Goal: Transaction & Acquisition: Purchase product/service

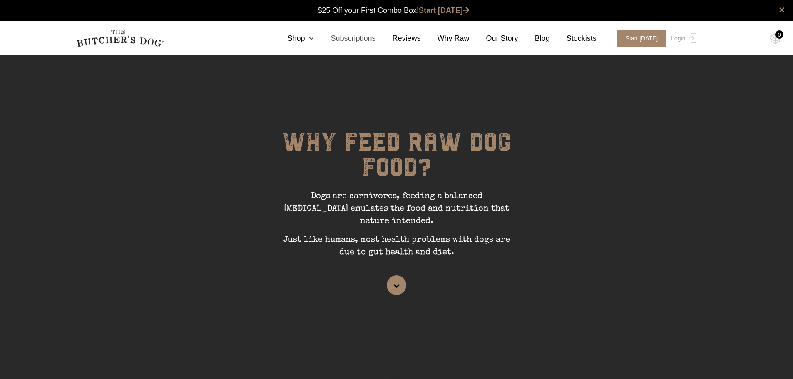
click at [349, 38] on link "Subscriptions" at bounding box center [345, 38] width 62 height 11
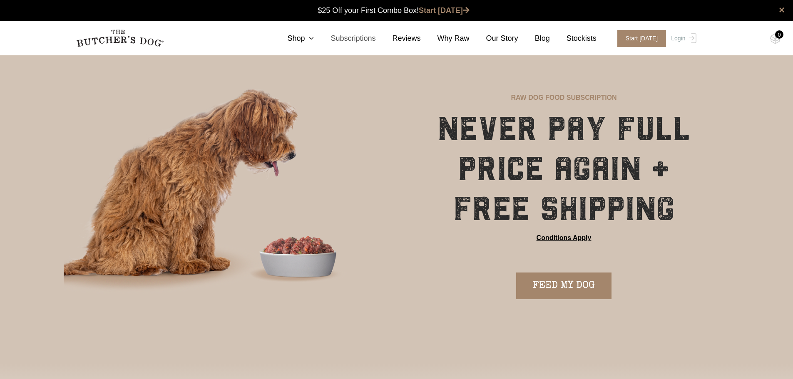
click at [366, 41] on link "Subscriptions" at bounding box center [345, 38] width 62 height 11
click at [566, 291] on link "FEED MY DOG" at bounding box center [563, 286] width 95 height 27
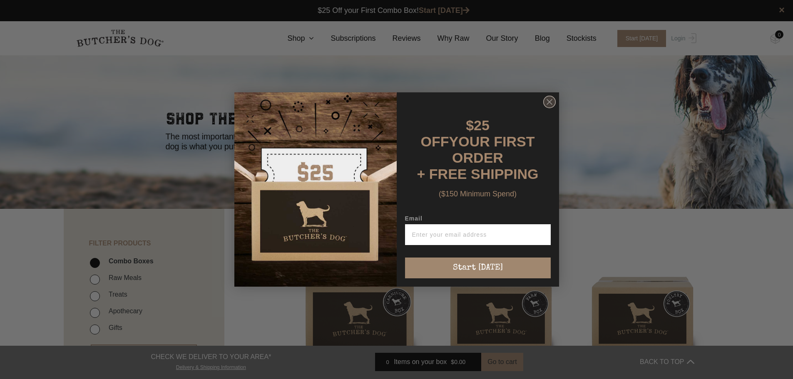
click at [550, 108] on circle "Close dialog" at bounding box center [549, 102] width 12 height 12
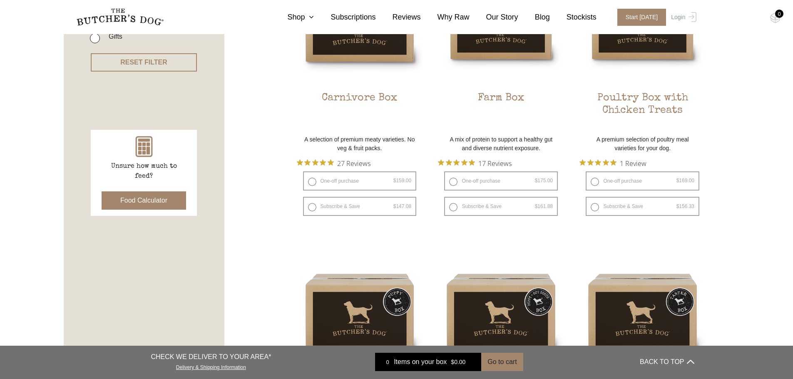
scroll to position [250, 0]
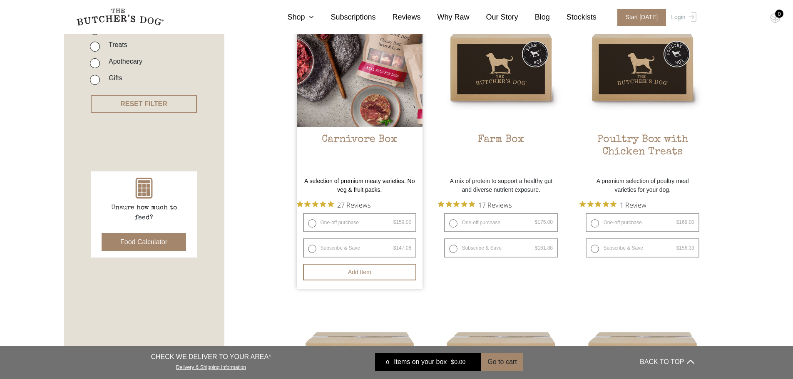
click at [346, 85] on img at bounding box center [360, 64] width 126 height 126
click at [310, 249] on label "Subscribe & Save $ 159.00 Original price was: $159.00. $ 147.08 Current price i…" at bounding box center [360, 248] width 114 height 19
radio input "true"
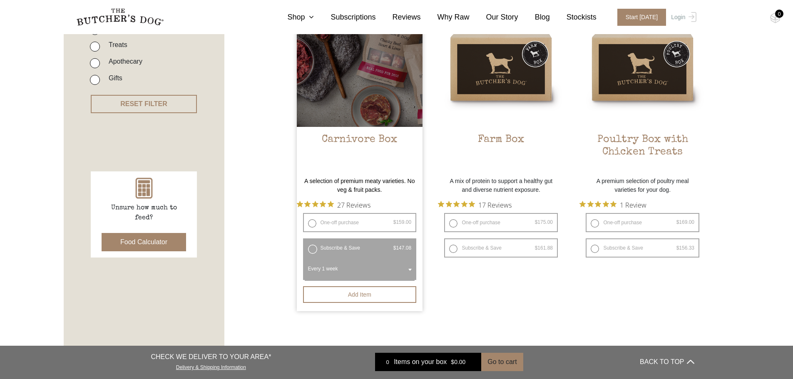
click at [313, 250] on label "Subscribe & Save $ 159.00 Original price was: $159.00. $ 147.08 Current price i…" at bounding box center [360, 248] width 114 height 19
click at [379, 296] on button "Add item" at bounding box center [360, 294] width 114 height 17
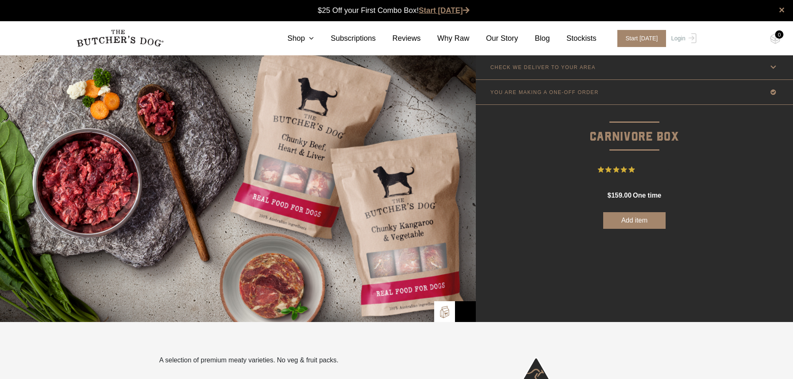
click at [436, 10] on link "Start [DATE]" at bounding box center [444, 10] width 51 height 8
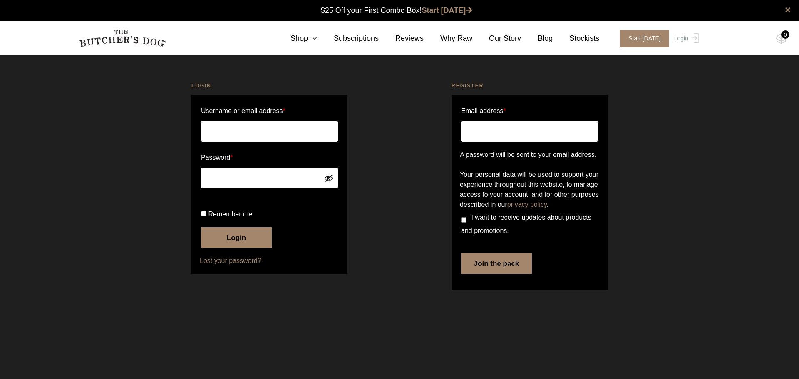
click at [491, 132] on input "Email address *" at bounding box center [529, 131] width 137 height 21
type input "[EMAIL_ADDRESS][DOMAIN_NAME]"
click at [462, 223] on input "I want to receive updates about products and promotions." at bounding box center [463, 219] width 5 height 5
checkbox input "true"
click at [500, 274] on button "Join the pack" at bounding box center [496, 263] width 71 height 21
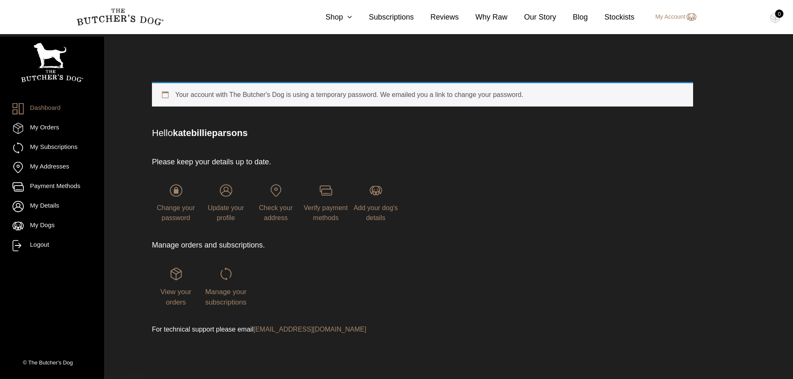
scroll to position [13, 0]
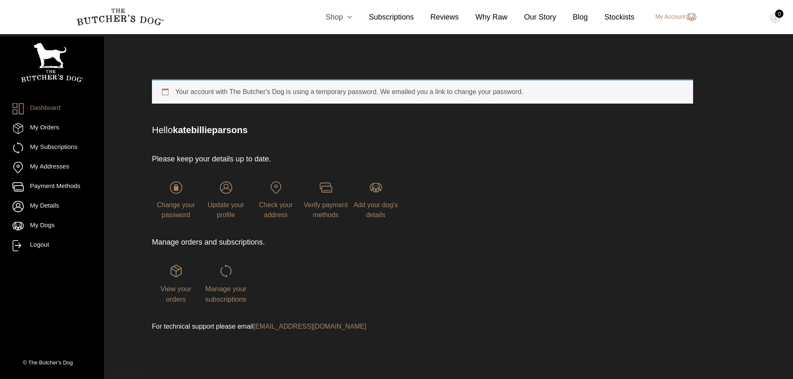
click at [348, 20] on link "Shop" at bounding box center [330, 17] width 43 height 11
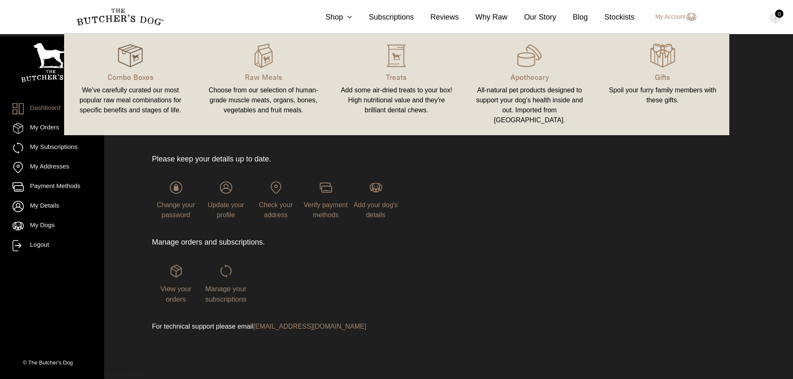
click at [133, 65] on img at bounding box center [130, 55] width 25 height 25
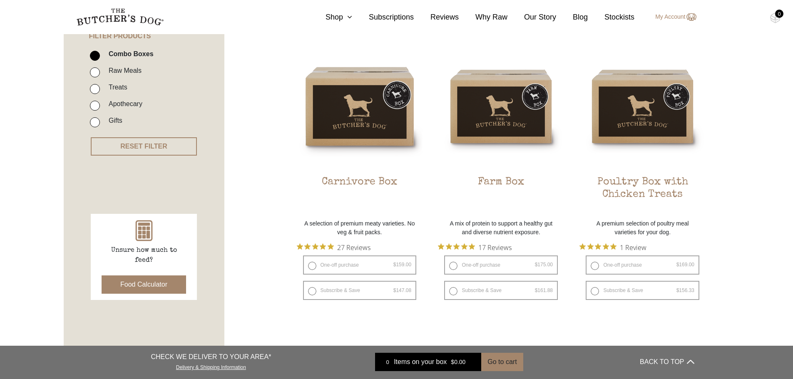
scroll to position [208, 0]
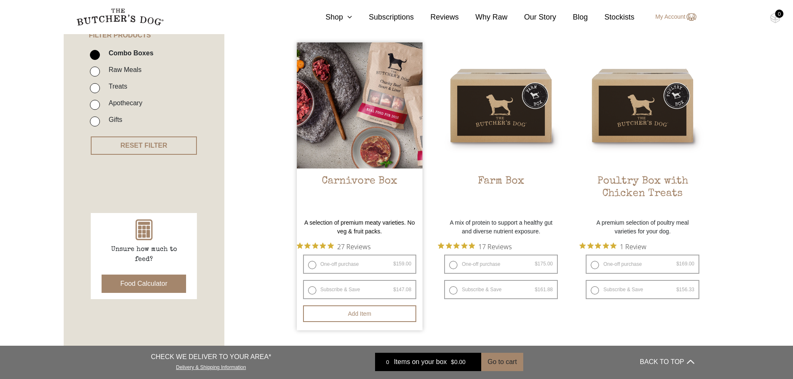
click at [312, 291] on label "Subscribe & Save $ 159.00 Original price was: $159.00. $ 147.08 Current price i…" at bounding box center [360, 289] width 114 height 19
radio input "true"
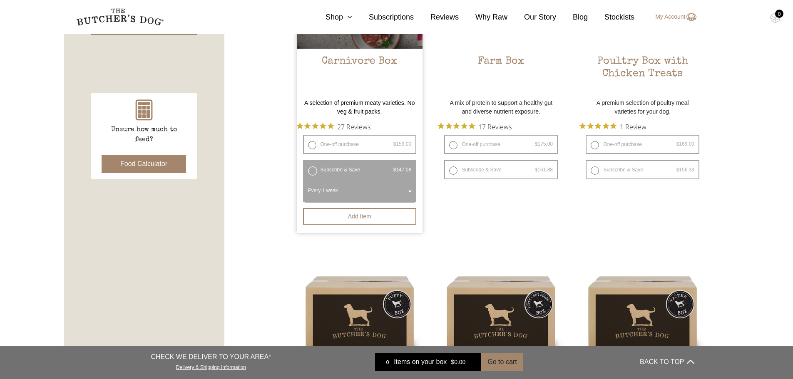
scroll to position [333, 0]
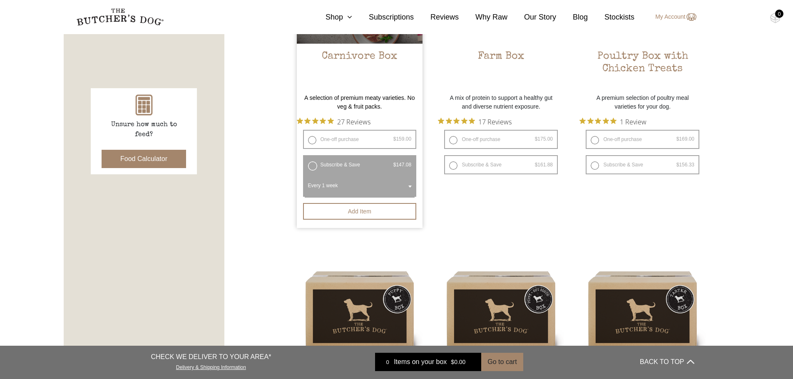
click at [313, 166] on label "Subscribe & Save $ 159.00 Original price was: $159.00. $ 147.08 Current price i…" at bounding box center [360, 164] width 114 height 19
click at [346, 212] on button "Add item" at bounding box center [360, 211] width 114 height 17
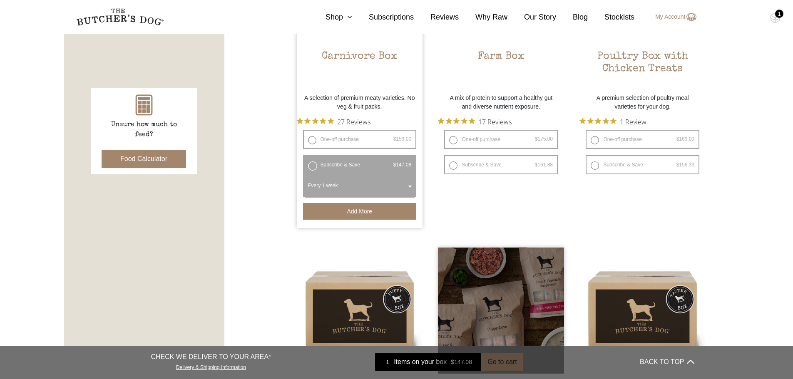
click at [496, 365] on div at bounding box center [501, 311] width 126 height 126
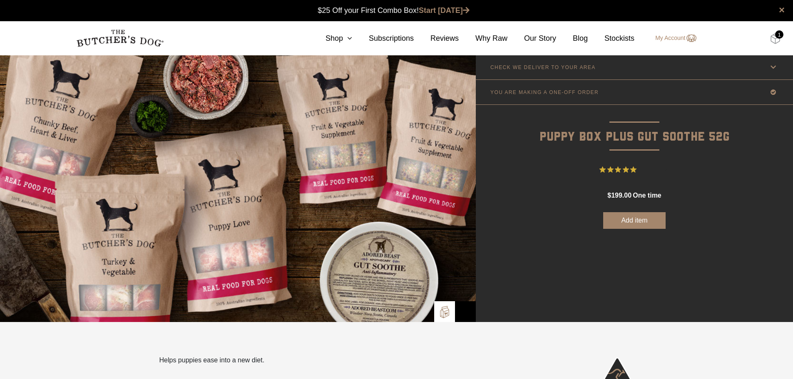
click at [777, 39] on img at bounding box center [775, 38] width 10 height 11
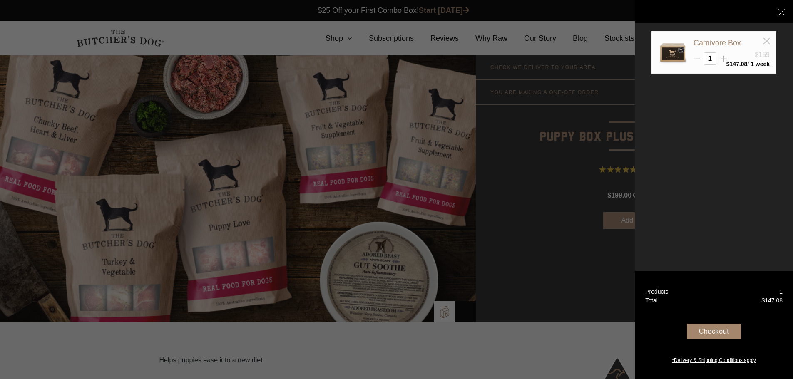
click at [717, 332] on div "Checkout" at bounding box center [714, 332] width 54 height 16
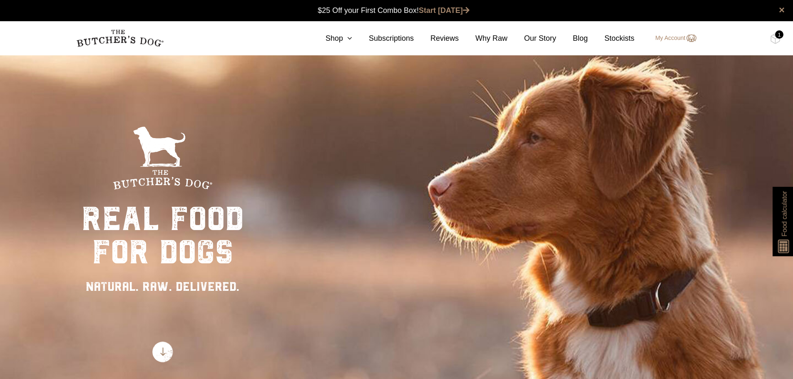
click at [779, 38] on div "1" at bounding box center [779, 34] width 8 height 8
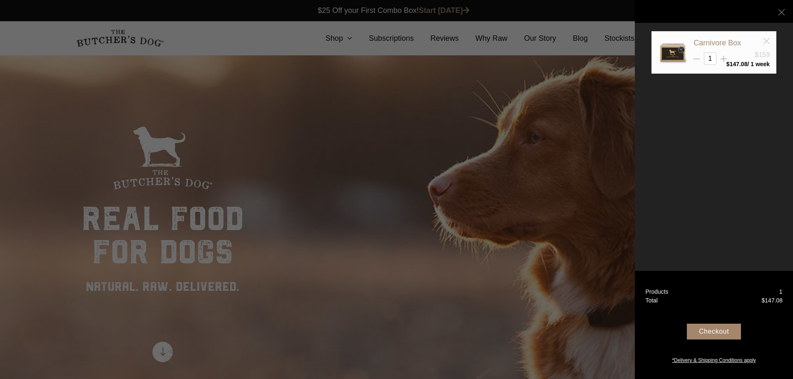
click at [767, 39] on icon at bounding box center [767, 41] width 6 height 6
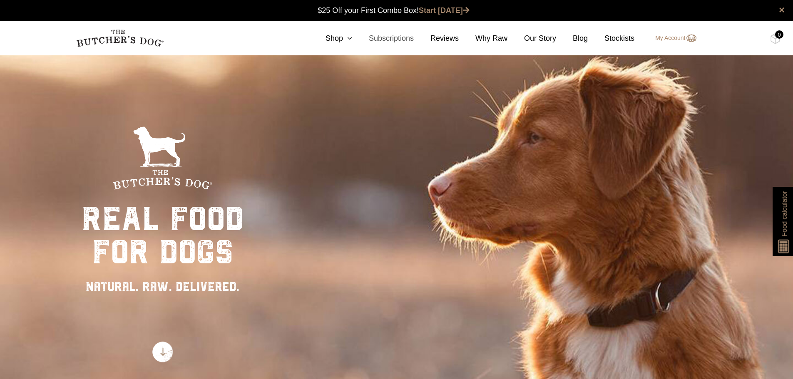
click at [391, 42] on link "Subscriptions" at bounding box center [383, 38] width 62 height 11
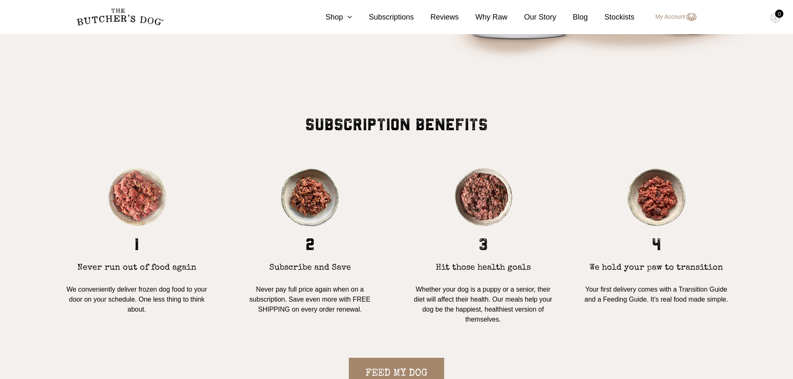
scroll to position [583, 0]
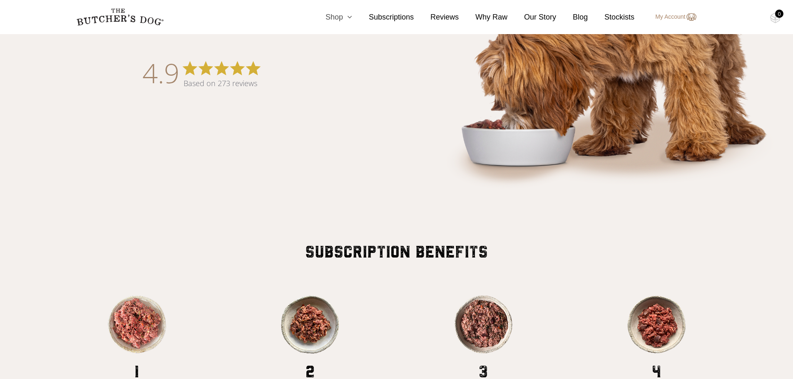
click at [343, 20] on link "Shop" at bounding box center [330, 17] width 43 height 11
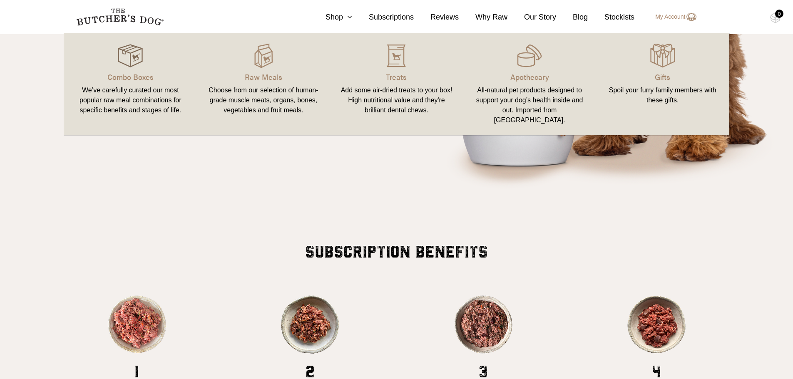
click at [133, 60] on img at bounding box center [130, 55] width 25 height 25
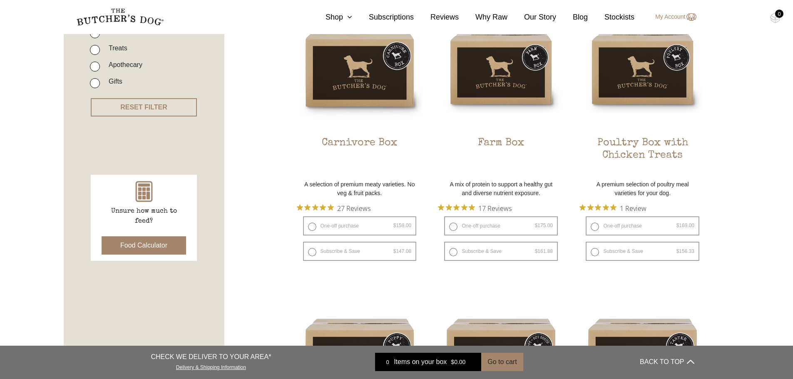
scroll to position [250, 0]
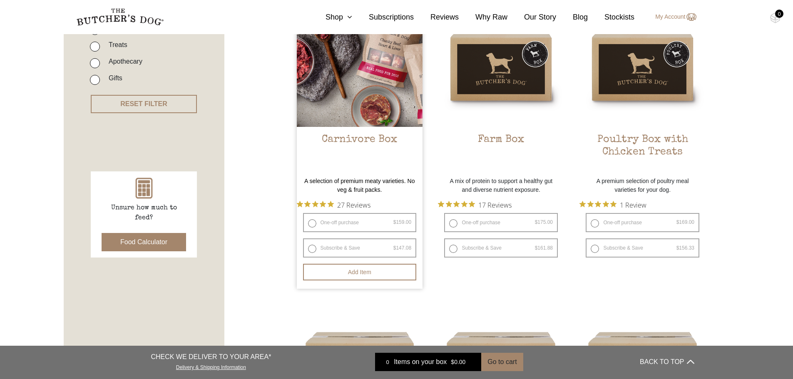
click at [311, 224] on label "One-off purchase $ 159.00 — or subscribe and save 7.5%" at bounding box center [360, 222] width 114 height 19
radio input "true"
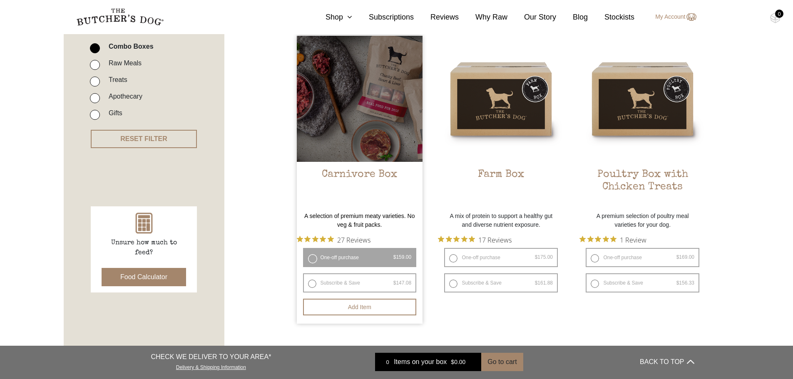
scroll to position [208, 0]
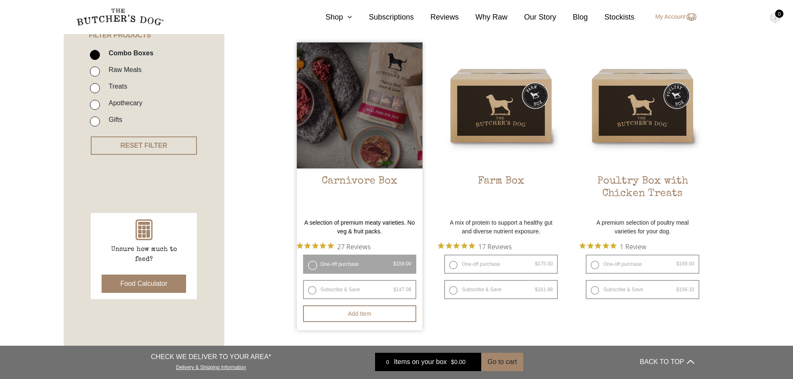
click at [356, 118] on div at bounding box center [360, 105] width 126 height 126
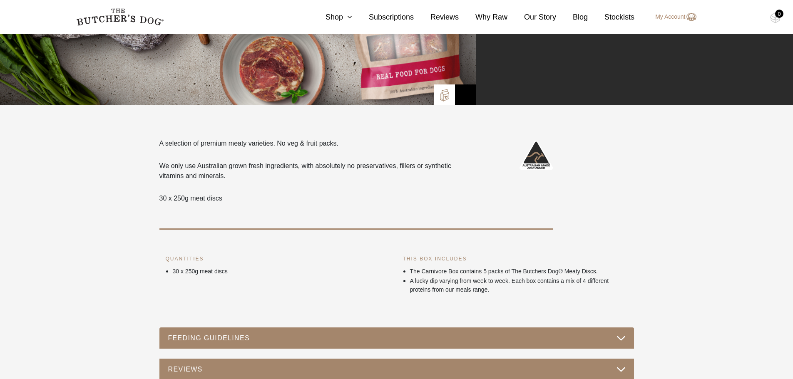
scroll to position [83, 0]
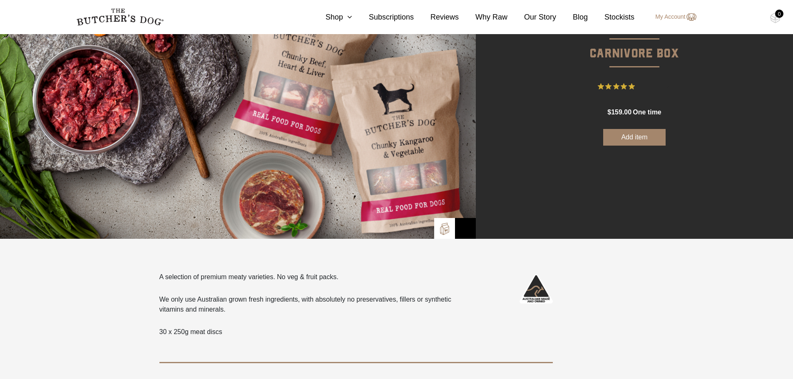
click at [628, 140] on button "Add item" at bounding box center [634, 137] width 62 height 17
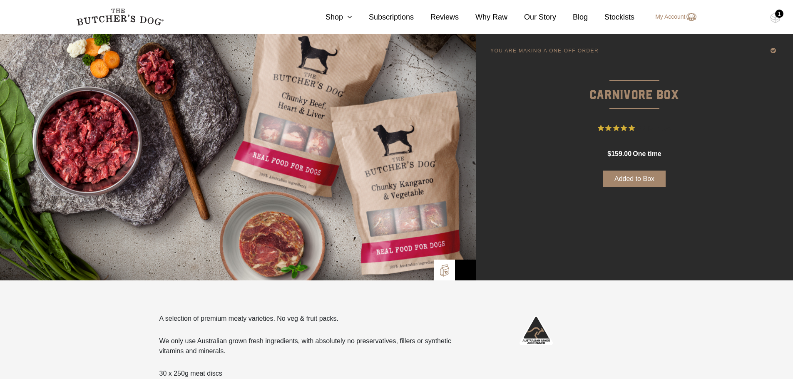
scroll to position [0, 0]
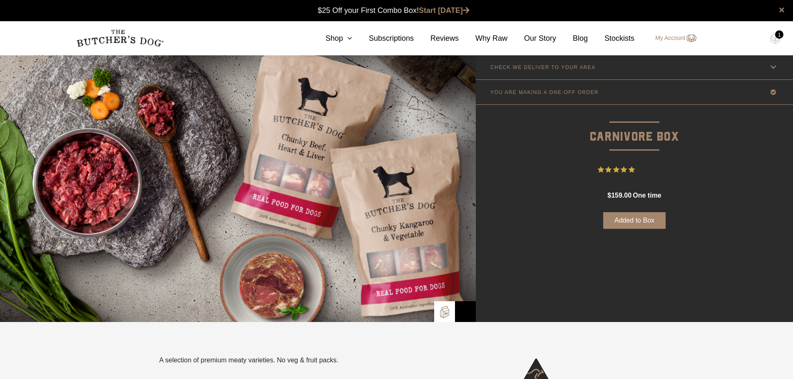
click at [776, 36] on div "1" at bounding box center [779, 34] width 8 height 8
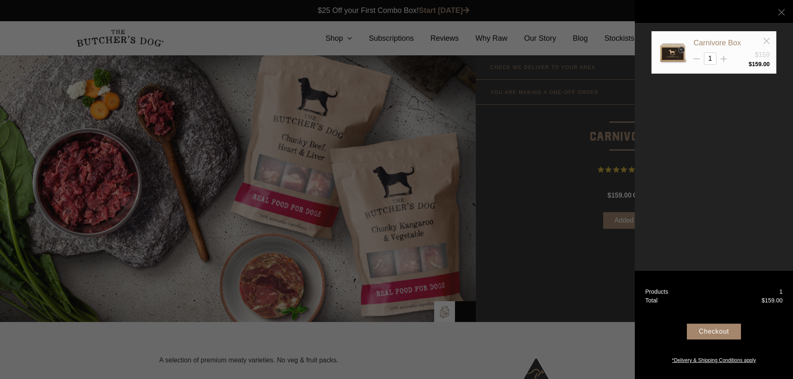
click at [727, 336] on div "Checkout" at bounding box center [714, 332] width 54 height 16
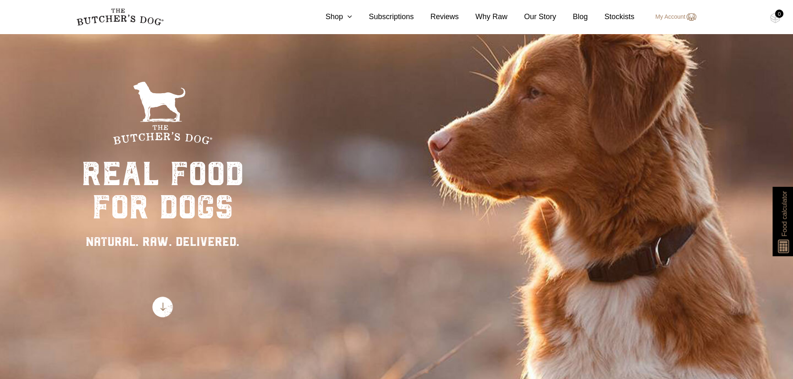
scroll to position [42, 0]
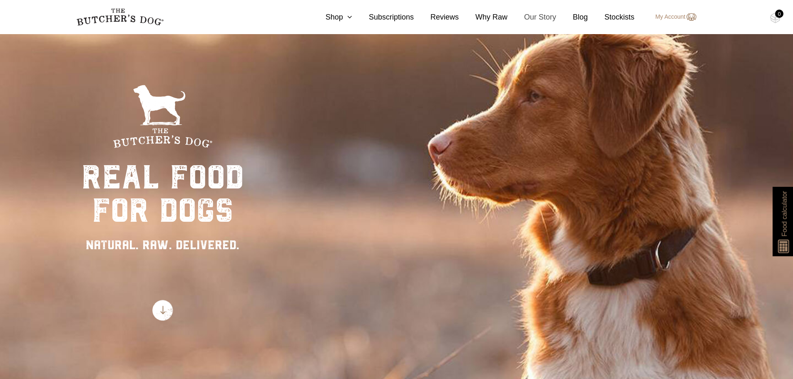
click at [547, 18] on link "Our Story" at bounding box center [531, 17] width 49 height 11
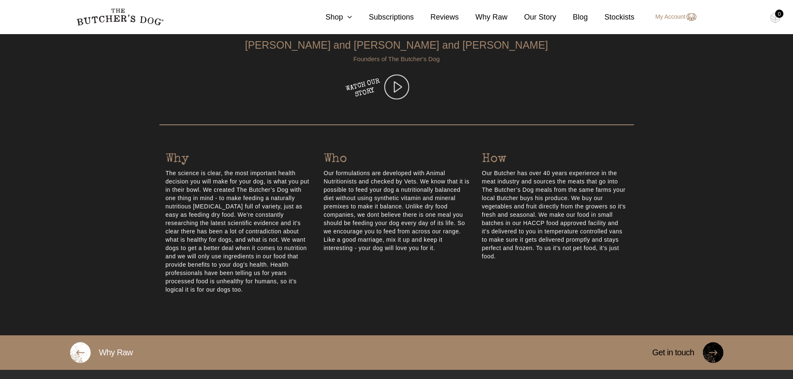
scroll to position [333, 0]
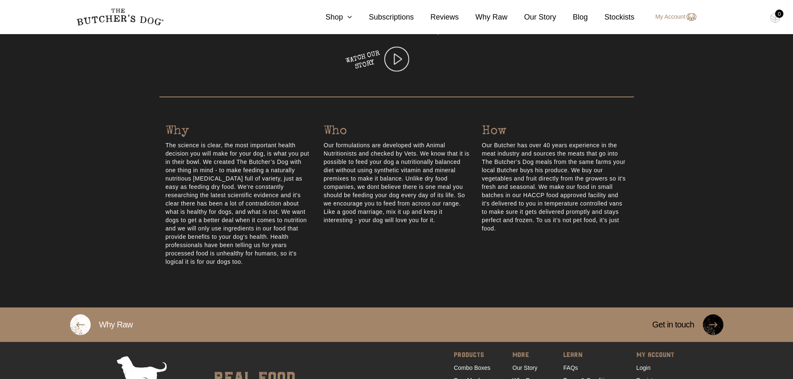
click at [116, 23] on img at bounding box center [119, 16] width 87 height 17
